Goal: Task Accomplishment & Management: Use online tool/utility

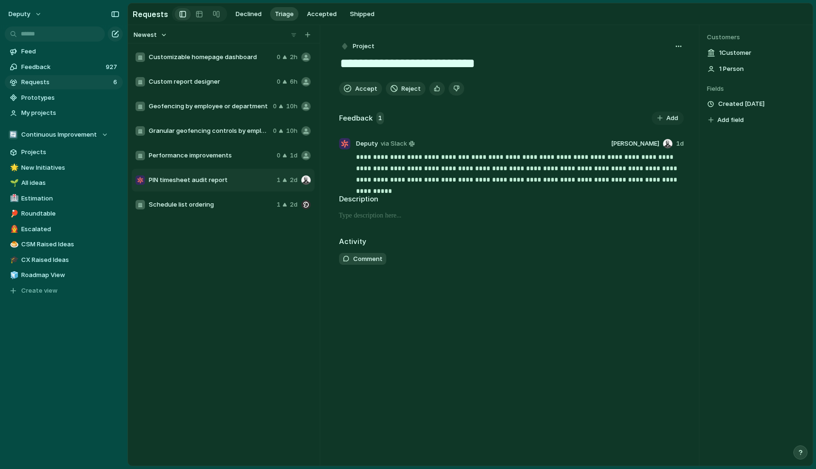
click at [191, 105] on span "Geofencing by employee or department" at bounding box center [209, 106] width 120 height 9
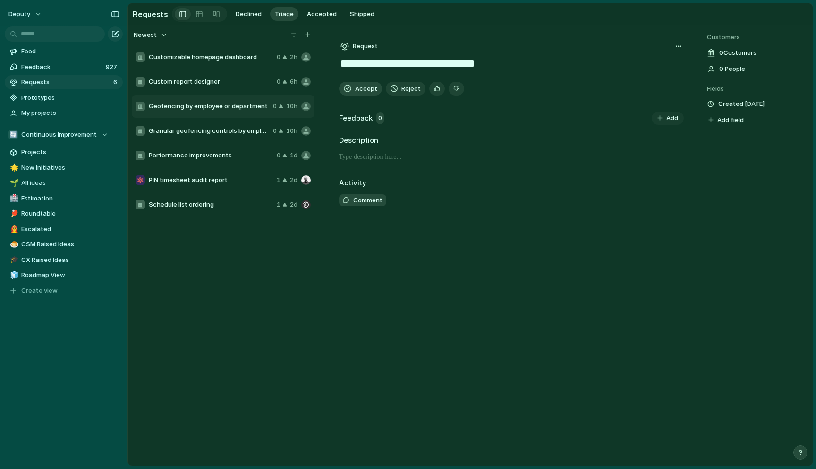
click at [353, 90] on button "Accept" at bounding box center [360, 89] width 43 height 14
click at [237, 129] on span "Performance improvements" at bounding box center [211, 130] width 124 height 9
